Goal: Check status: Check status

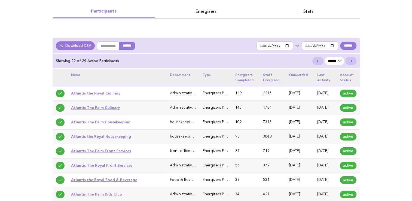
scroll to position [82, 0]
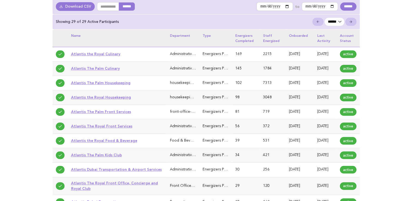
drag, startPoint x: 101, startPoint y: 74, endPoint x: 97, endPoint y: 72, distance: 4.4
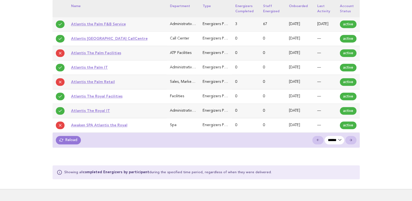
scroll to position [435, 0]
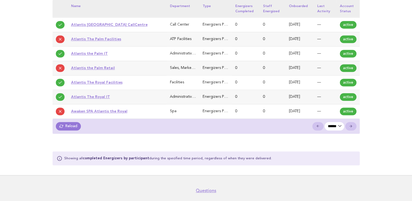
drag, startPoint x: 94, startPoint y: 53, endPoint x: 101, endPoint y: 51, distance: 7.3
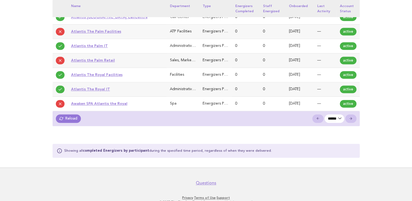
scroll to position [416, 0]
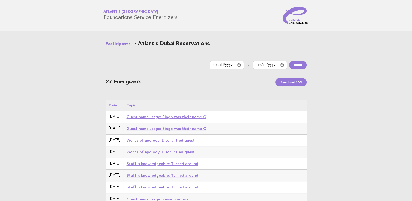
drag, startPoint x: 27, startPoint y: 55, endPoint x: 89, endPoint y: 9, distance: 76.3
